Goal: Transaction & Acquisition: Purchase product/service

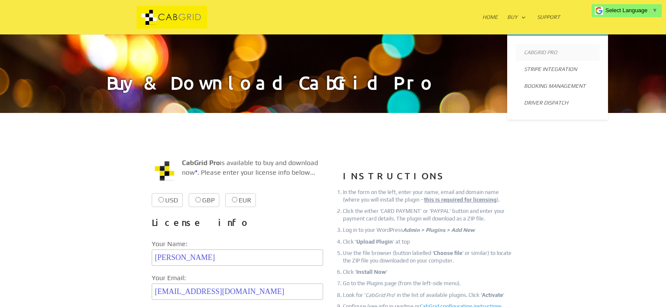
click at [538, 50] on link "CabGrid Pro" at bounding box center [558, 52] width 84 height 17
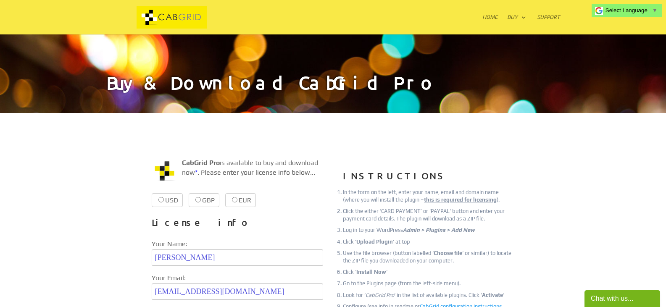
click at [180, 13] on img at bounding box center [172, 17] width 128 height 23
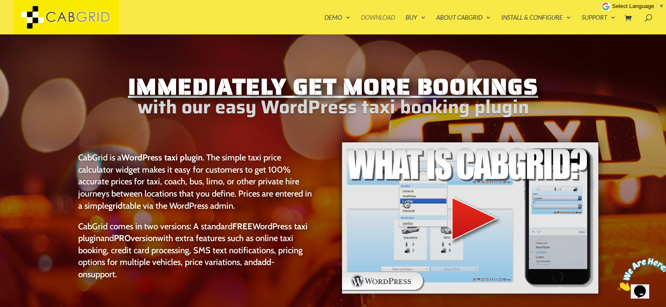
click at [377, 16] on link "Download" at bounding box center [378, 24] width 34 height 20
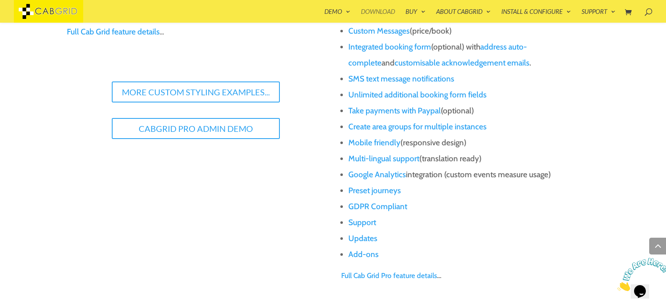
scroll to position [1444, 0]
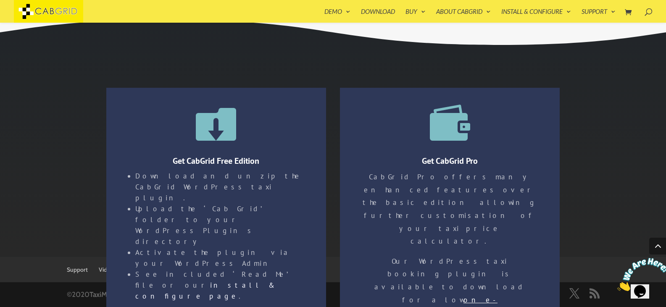
click at [467, 161] on link "Get CabGrid Pro" at bounding box center [450, 161] width 56 height 11
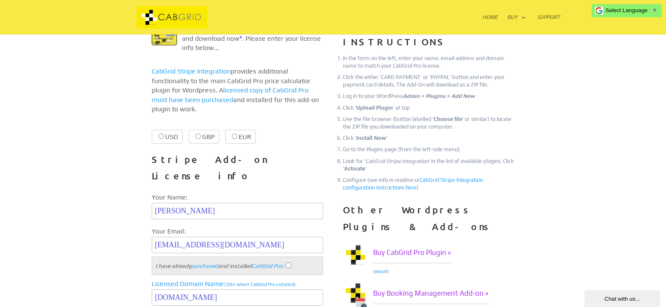
scroll to position [171, 0]
click at [417, 242] on link "Buy CabGrid Pro Plugin »" at bounding box center [412, 252] width 78 height 21
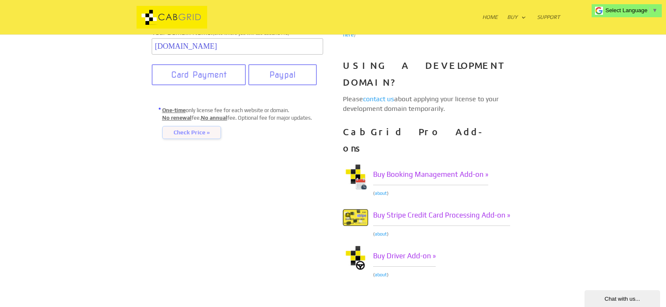
scroll to position [280, 0]
click at [558, 17] on link "Support" at bounding box center [548, 24] width 23 height 20
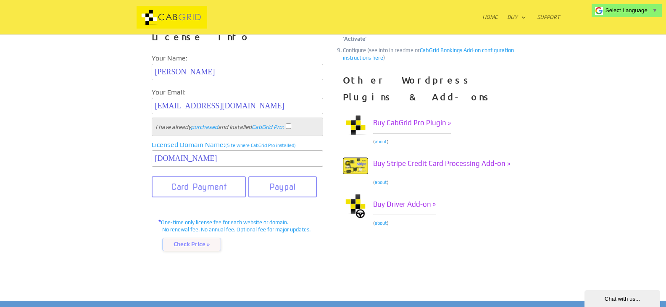
scroll to position [283, 0]
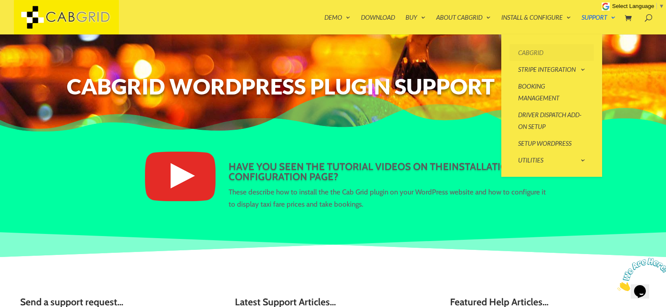
click at [531, 54] on link "CabGrid" at bounding box center [552, 52] width 84 height 17
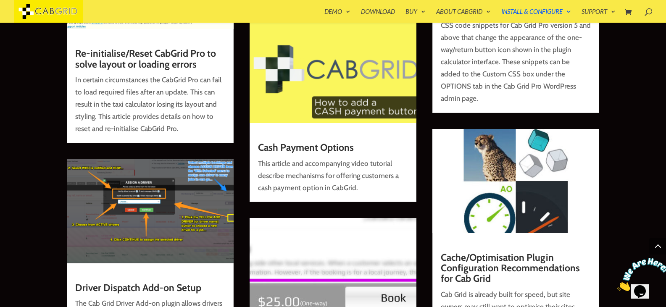
scroll to position [3287, 0]
